Goal: Find specific page/section: Locate a particular part of the current website

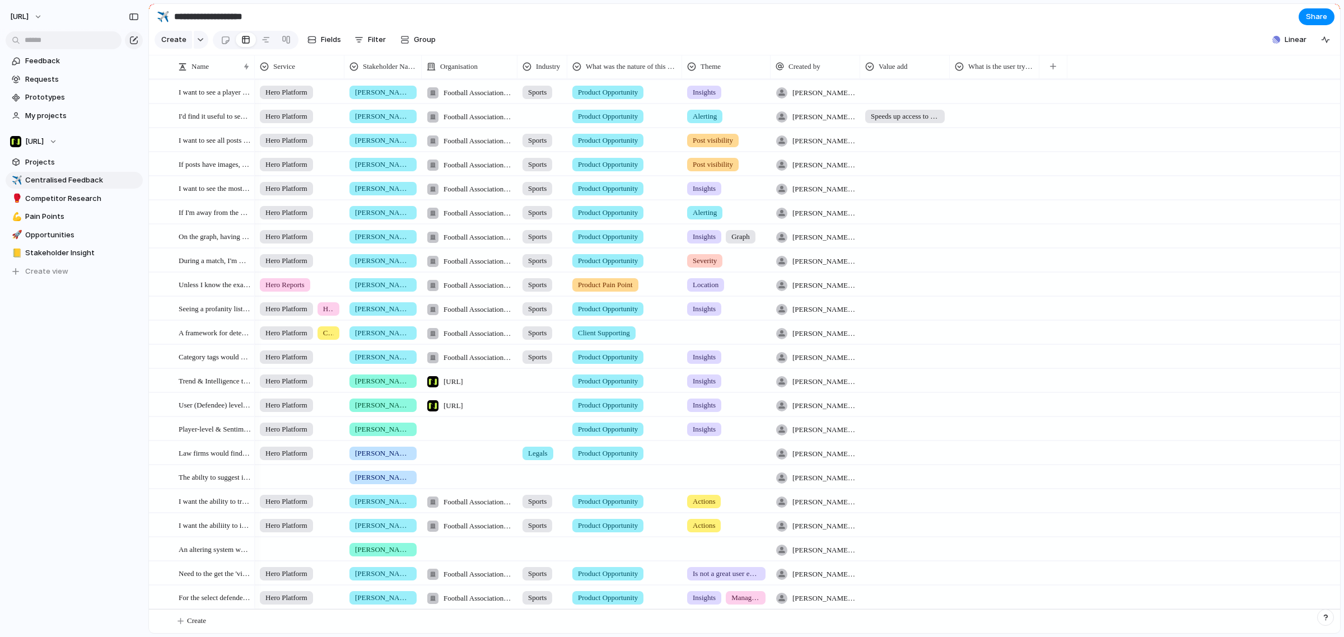
scroll to position [104, 0]
click at [1090, 54] on section "Create Fields Filter Group Zoom Collapse Linear" at bounding box center [744, 42] width 1191 height 27
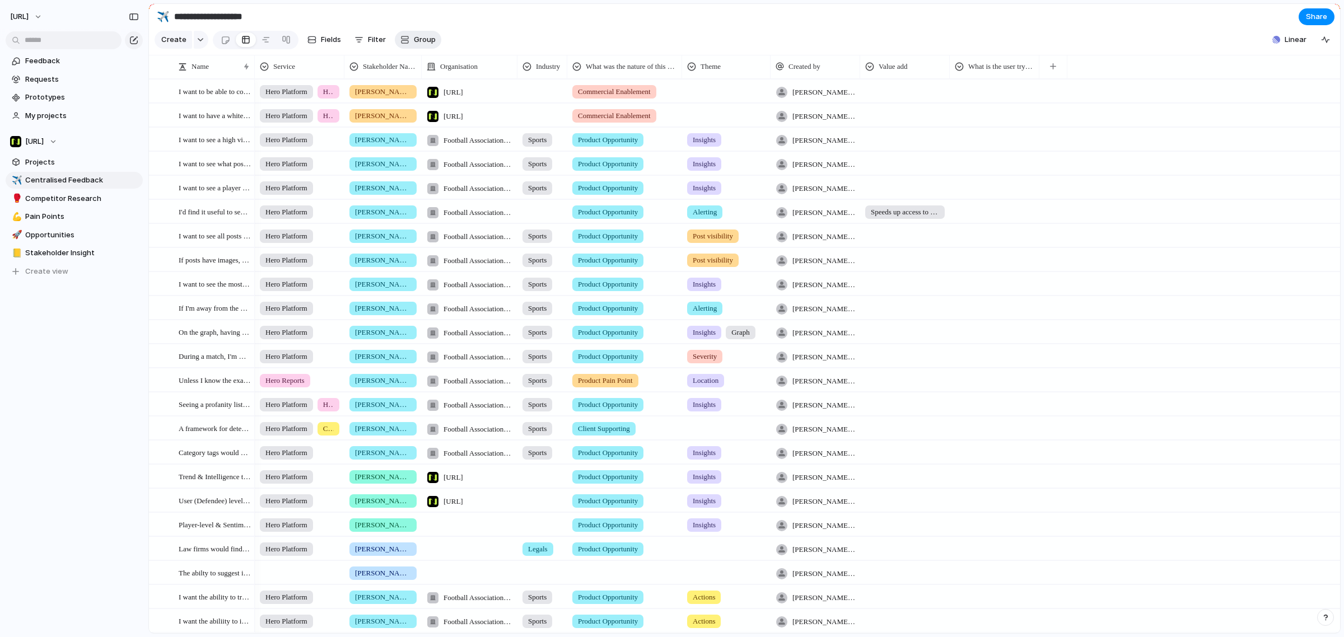
scroll to position [0, 0]
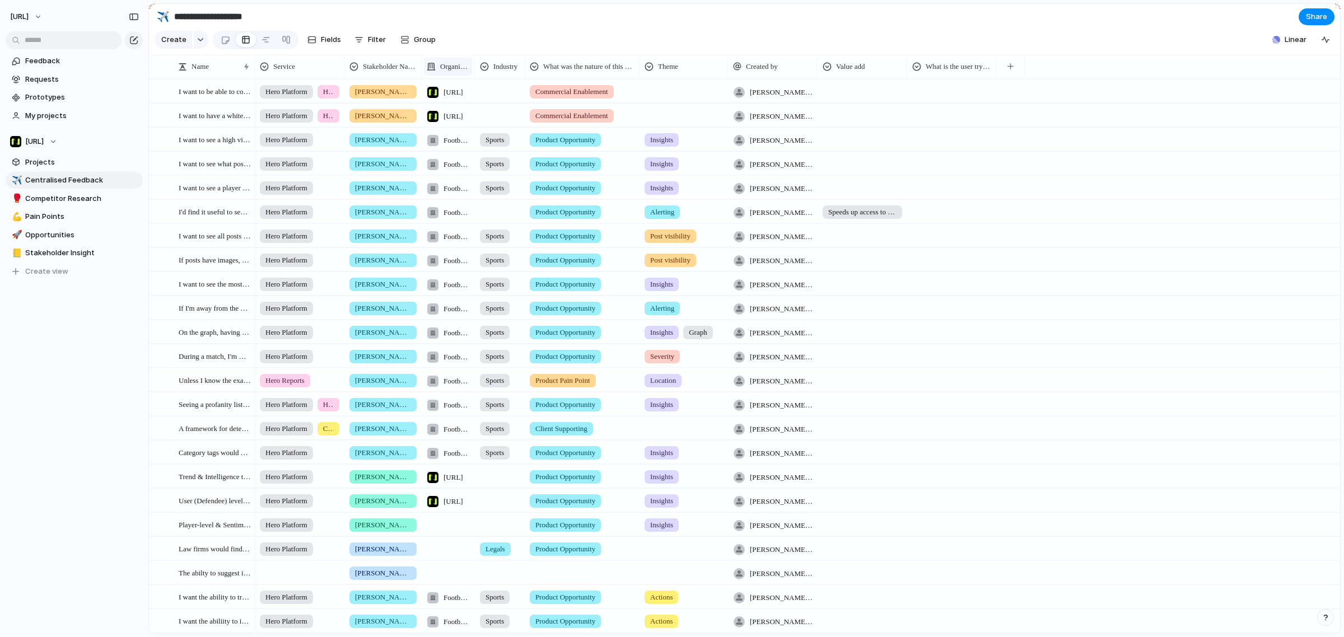
drag, startPoint x: 519, startPoint y: 76, endPoint x: 455, endPoint y: 74, distance: 63.9
click at [455, 74] on div "Organisation" at bounding box center [448, 67] width 53 height 24
drag, startPoint x: 524, startPoint y: 77, endPoint x: 499, endPoint y: 80, distance: 25.4
click at [496, 78] on div "Industry" at bounding box center [499, 67] width 49 height 24
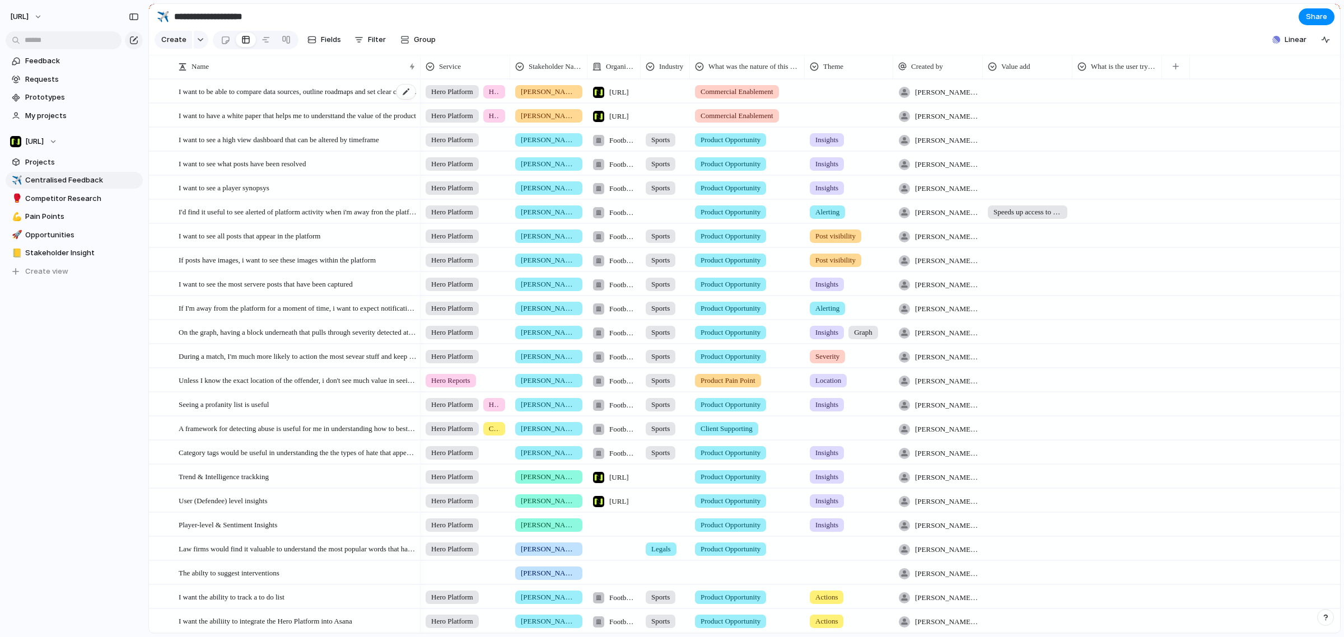
drag, startPoint x: 253, startPoint y: 74, endPoint x: 419, endPoint y: 91, distance: 166.6
click at [419, 91] on div "Name Service Stakeholder Name Organisation Industry What was the nature of this…" at bounding box center [744, 344] width 1191 height 579
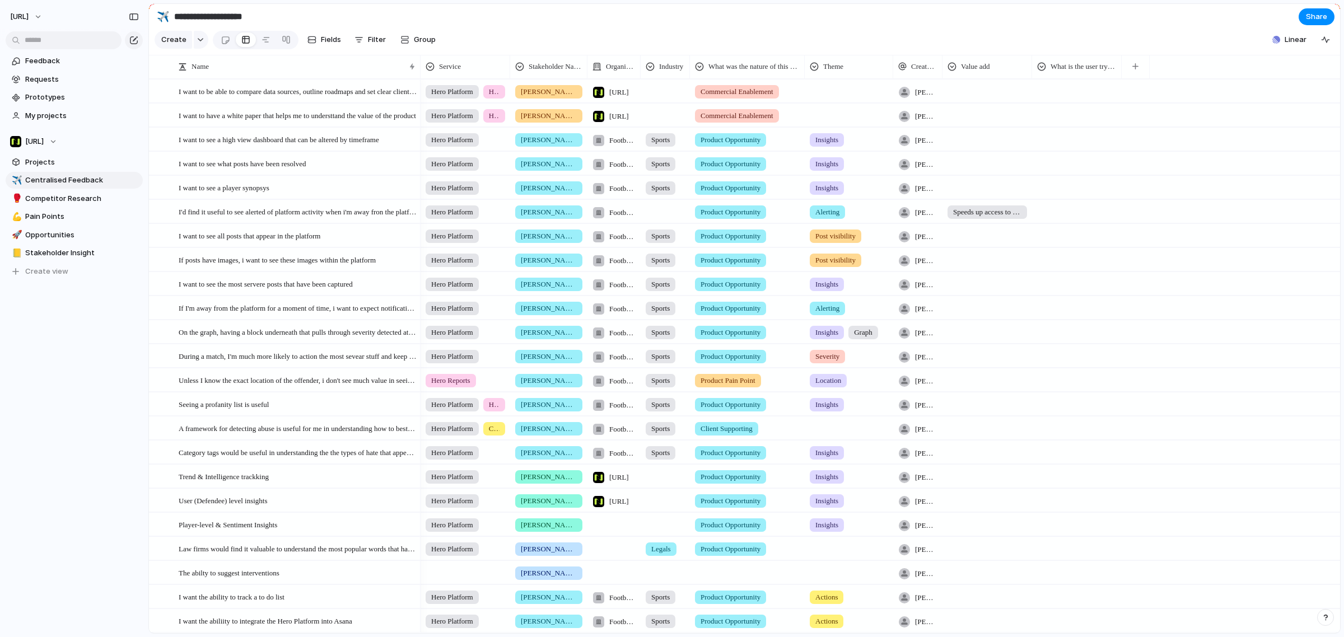
drag, startPoint x: 981, startPoint y: 82, endPoint x: 933, endPoint y: 85, distance: 48.8
click at [933, 78] on div "Created by" at bounding box center [917, 67] width 49 height 24
click at [934, 114] on li "Hide" at bounding box center [939, 118] width 82 height 18
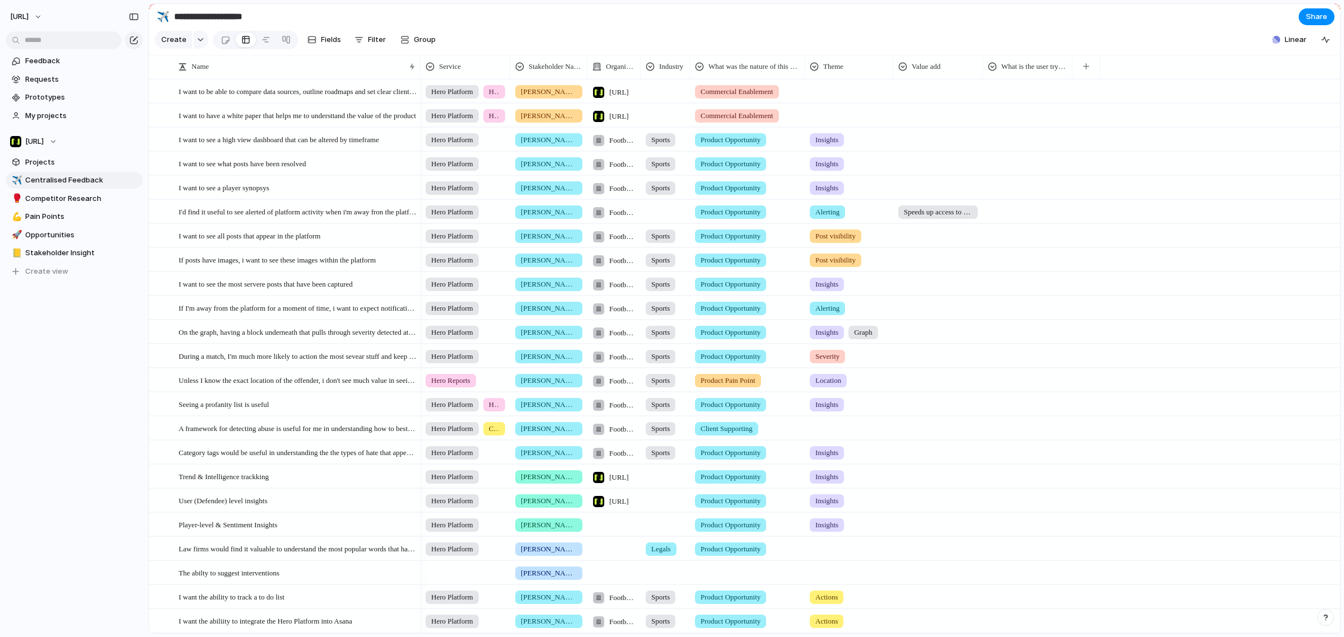
click at [499, 434] on span "Consultancy" at bounding box center [494, 428] width 11 height 11
click at [828, 31] on div "Hero Platform Hero Reports Dashboard Consultancy" at bounding box center [672, 318] width 1344 height 637
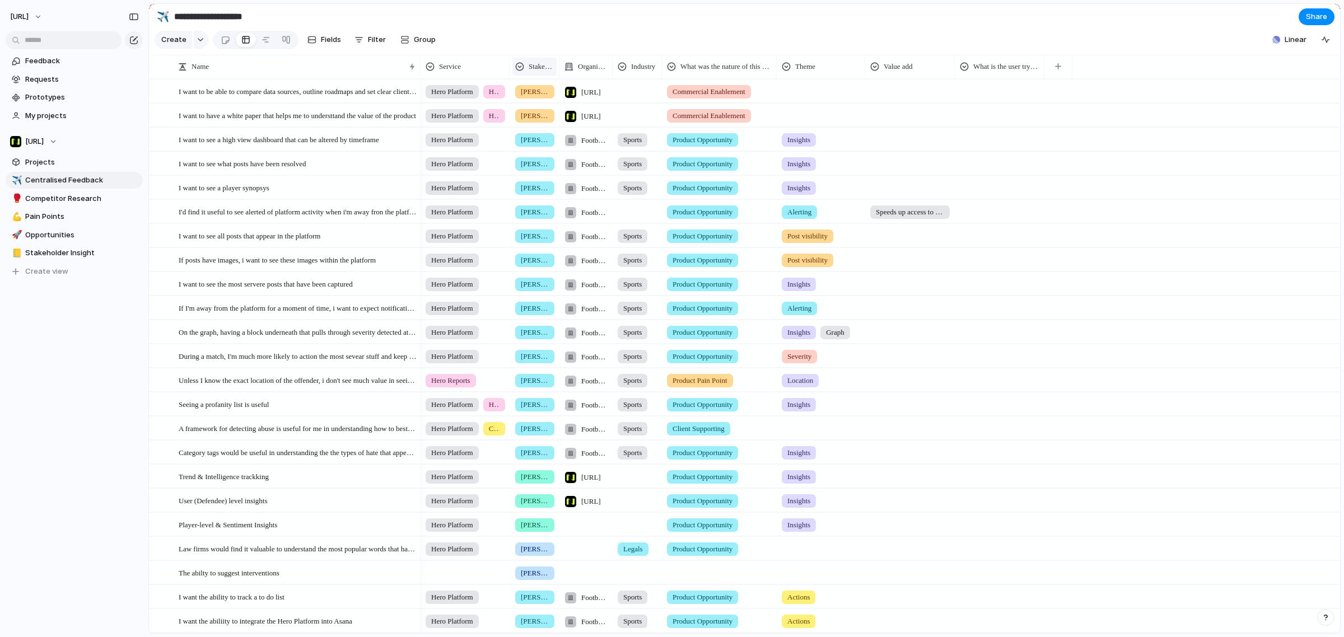
drag, startPoint x: 584, startPoint y: 76, endPoint x: 523, endPoint y: 66, distance: 62.4
click at [523, 66] on div "Stakeholder Name" at bounding box center [534, 67] width 49 height 24
drag, startPoint x: 661, startPoint y: 76, endPoint x: 625, endPoint y: 74, distance: 36.4
click at [625, 74] on div "Industry" at bounding box center [637, 67] width 49 height 24
drag, startPoint x: 864, startPoint y: 80, endPoint x: 780, endPoint y: 74, distance: 84.2
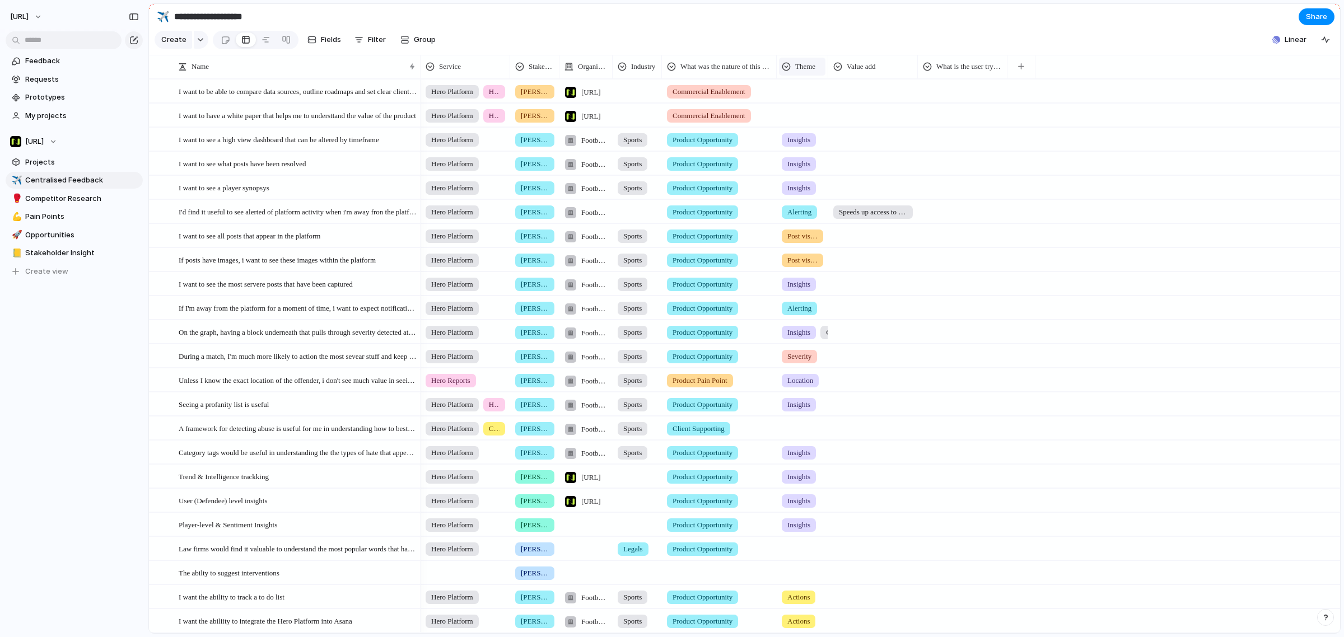
click at [780, 74] on div "Theme" at bounding box center [803, 67] width 52 height 24
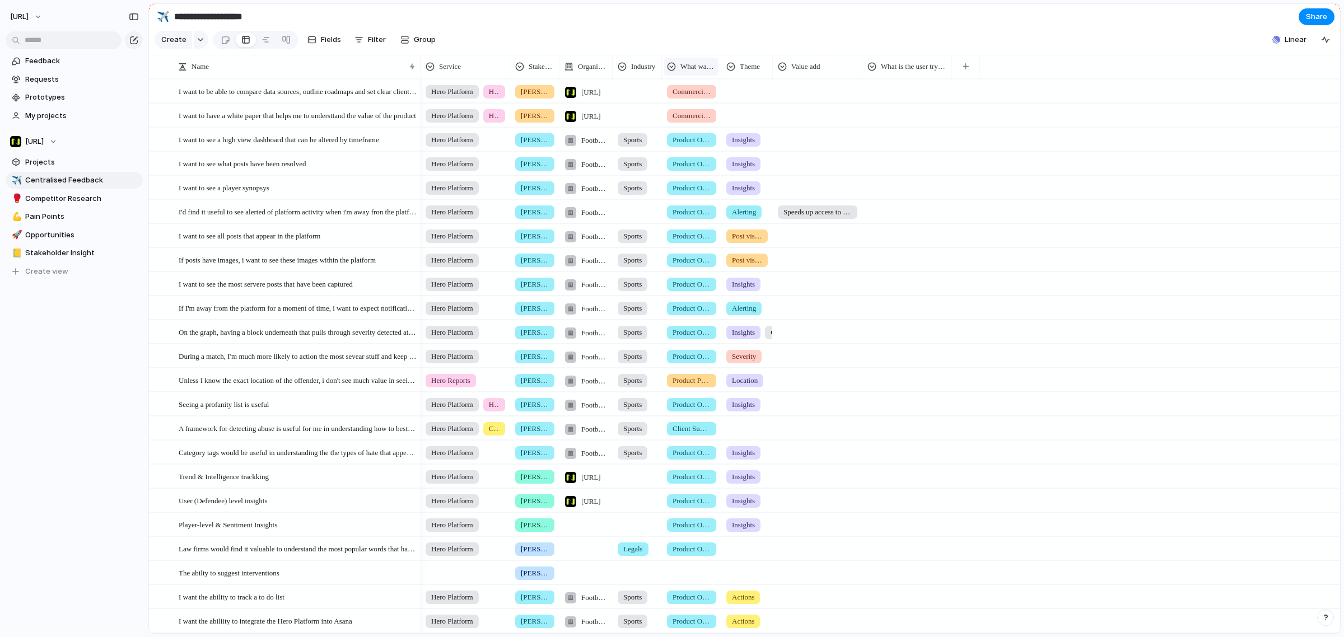
drag, startPoint x: 773, startPoint y: 76, endPoint x: 678, endPoint y: 68, distance: 94.9
click at [678, 68] on div "What was the nature of this feedback?" at bounding box center [691, 67] width 59 height 24
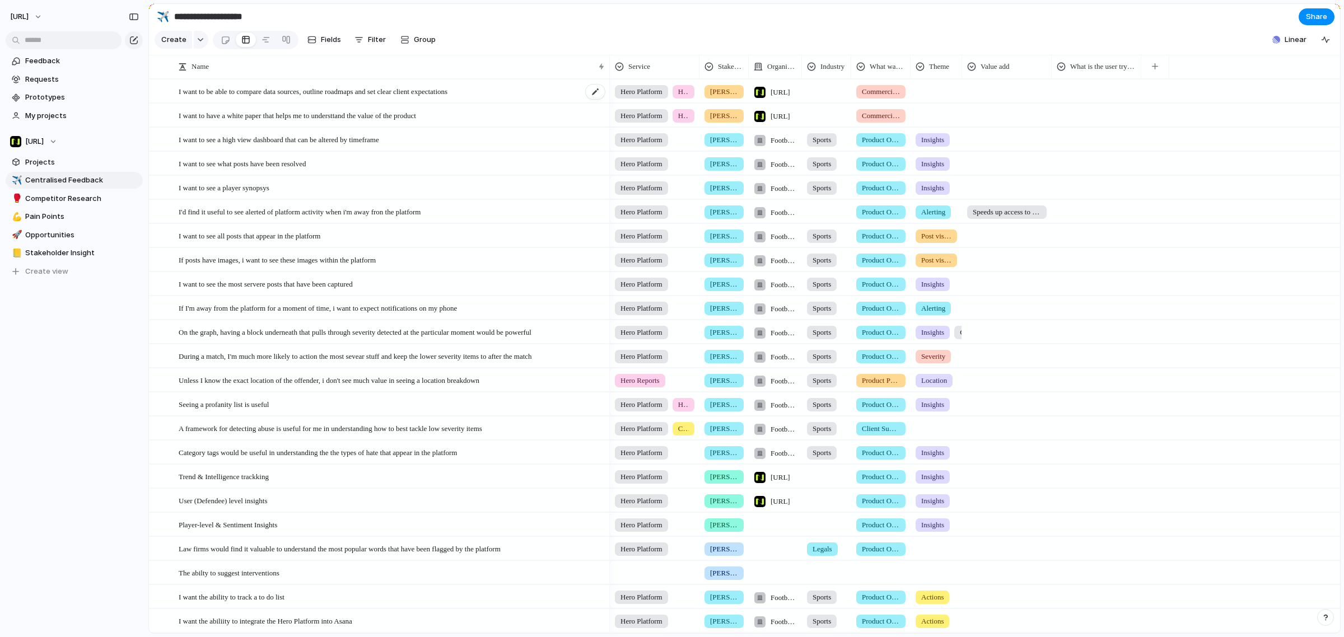
drag, startPoint x: 417, startPoint y: 76, endPoint x: 607, endPoint y: 105, distance: 191.6
click at [607, 105] on div "Name Service Stakeholder Name Organisation Industry What was the nature of this…" at bounding box center [744, 344] width 1191 height 579
drag, startPoint x: 1138, startPoint y: 76, endPoint x: 1312, endPoint y: 88, distance: 175.2
click at [1312, 88] on div "Name Service Stakeholder Name Organisation Industry What was the nature of this…" at bounding box center [744, 344] width 1191 height 579
